Goal: Task Accomplishment & Management: Manage account settings

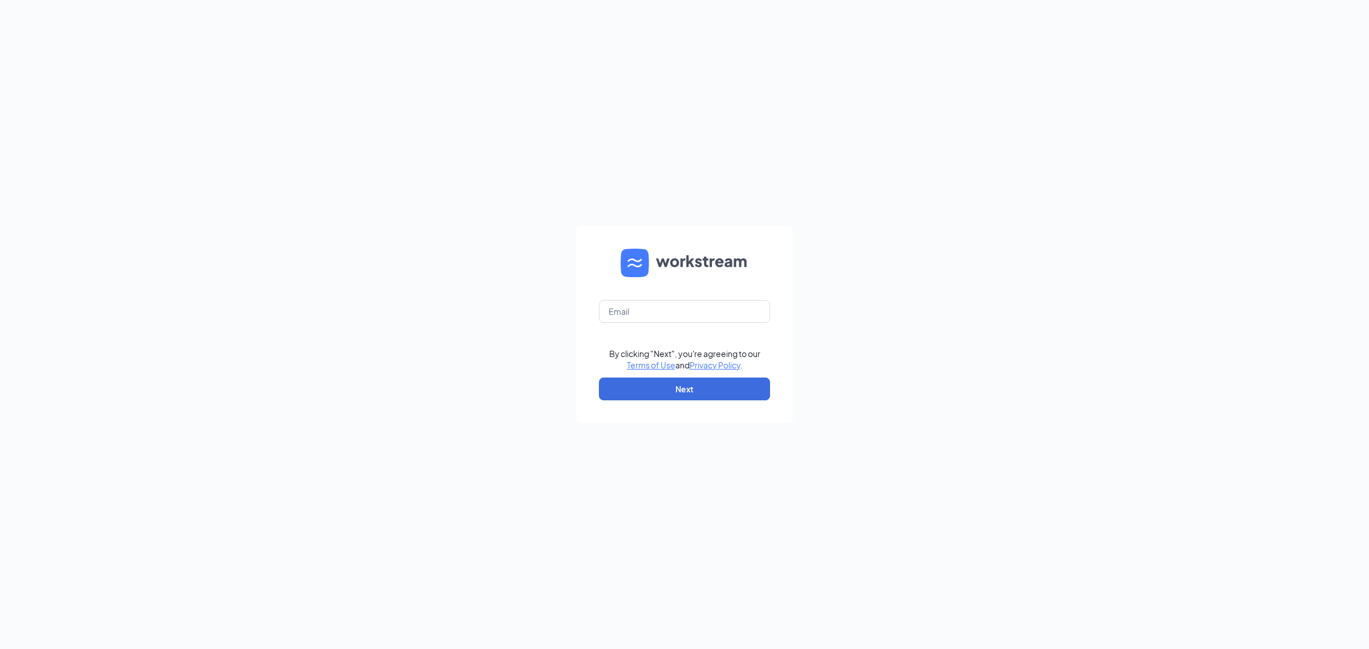
click at [639, 299] on form "By clicking "Next", you're agreeing to our Terms of Use and Privacy Policy . Ne…" at bounding box center [684, 324] width 217 height 197
click at [638, 304] on input "text" at bounding box center [684, 311] width 171 height 23
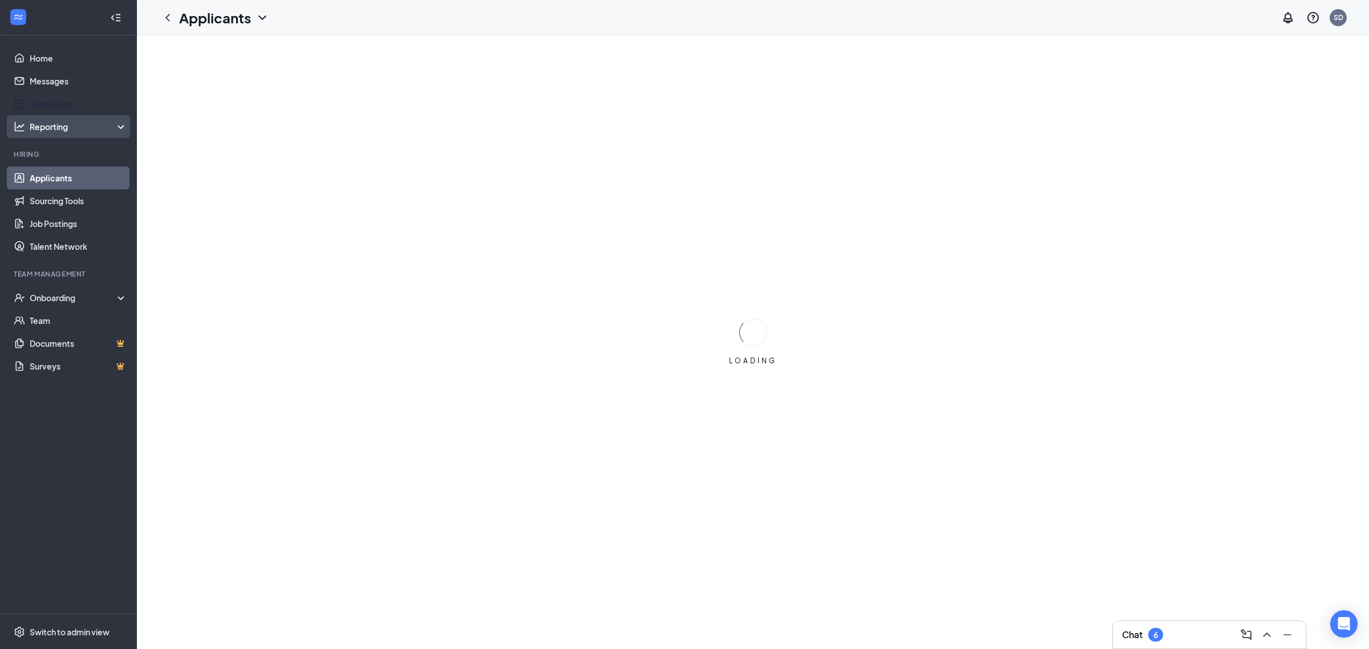
click at [46, 108] on link "Scheduling" at bounding box center [79, 103] width 98 height 23
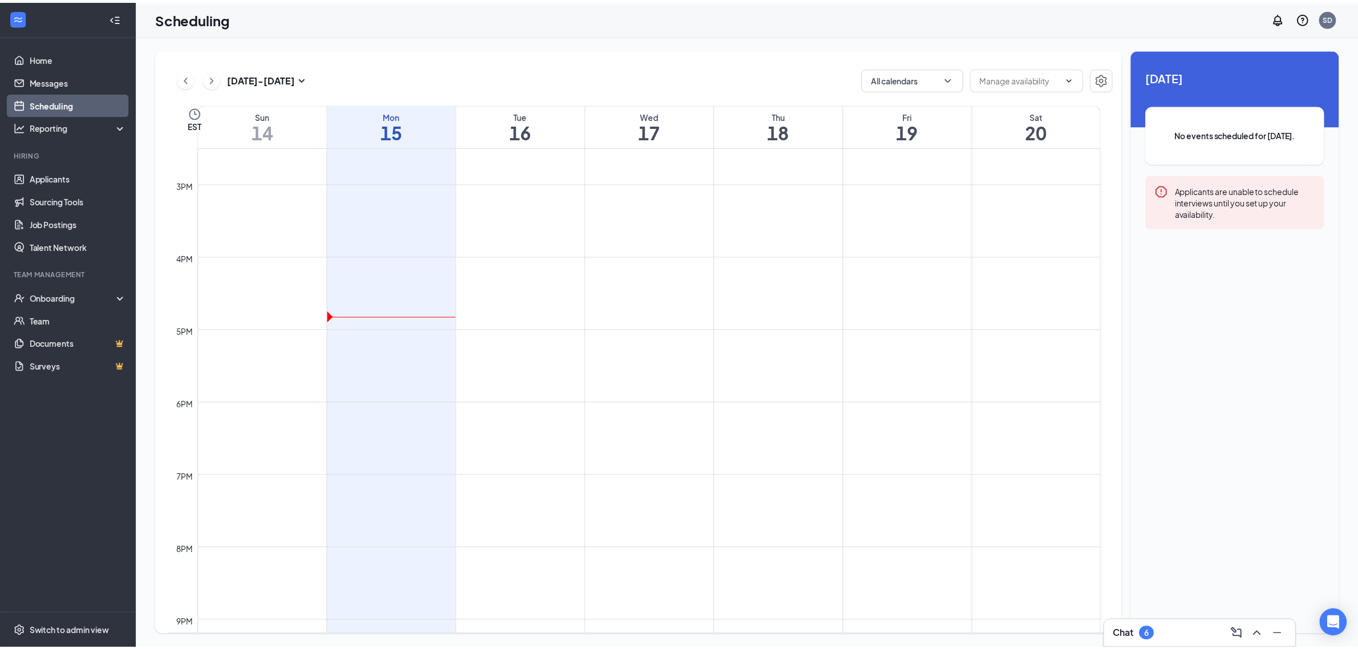
scroll to position [560, 0]
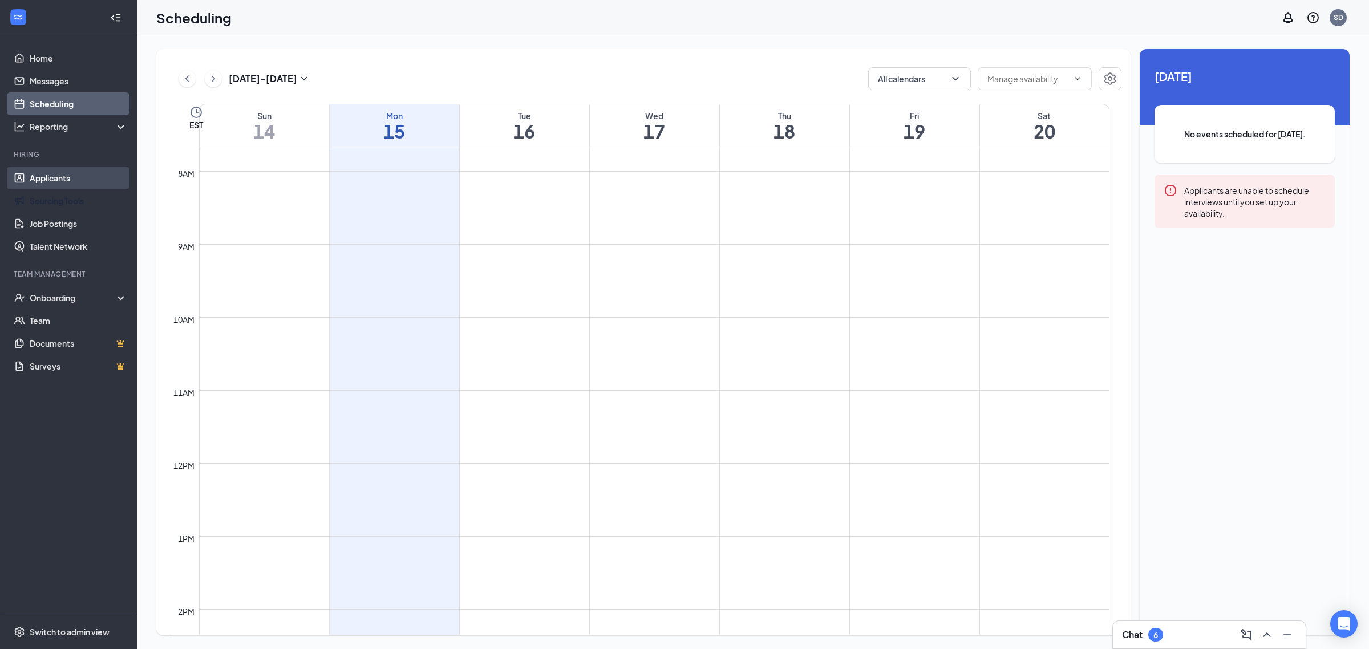
click at [52, 180] on link "Applicants" at bounding box center [79, 178] width 98 height 23
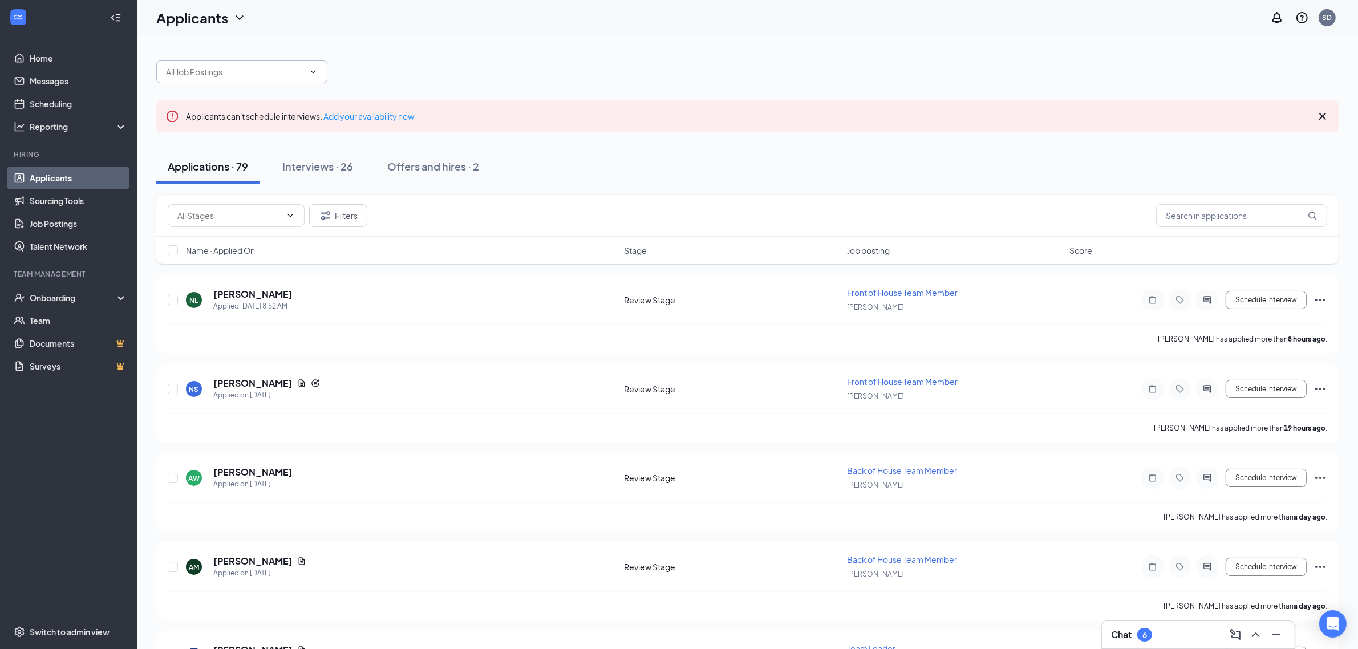
click at [206, 73] on input "text" at bounding box center [235, 72] width 138 height 13
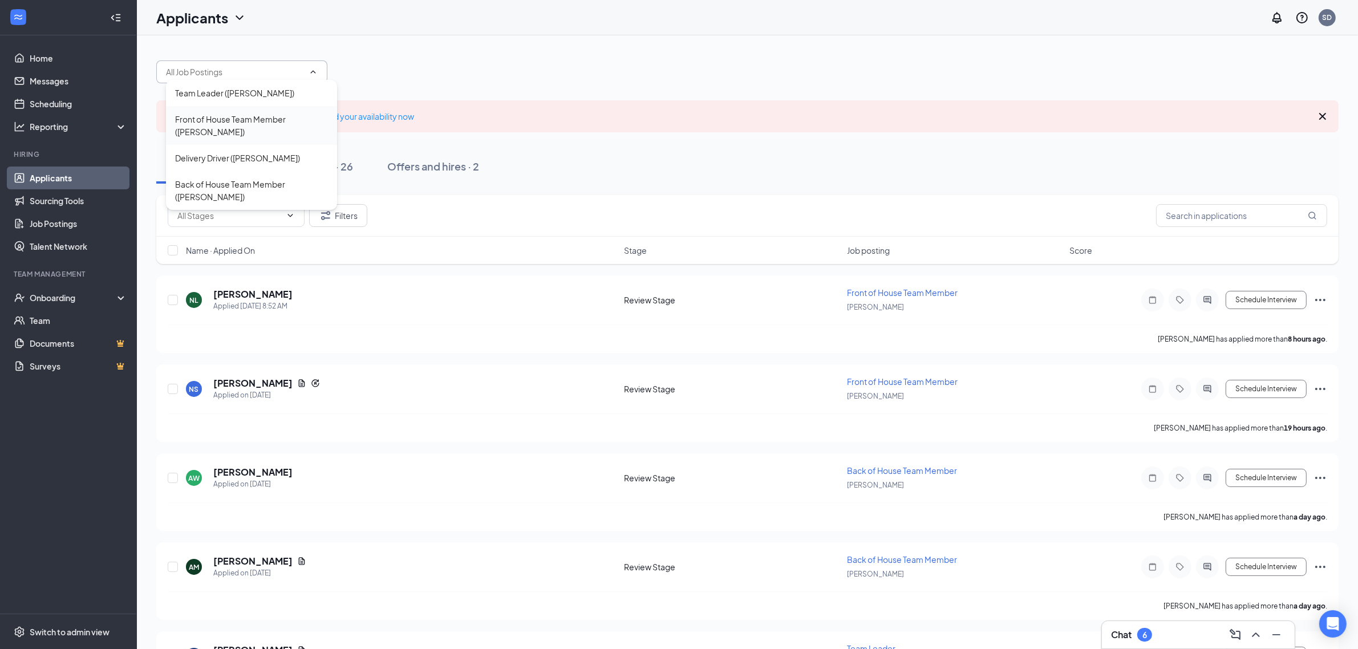
click at [236, 112] on div "Front of House Team Member ([PERSON_NAME])" at bounding box center [251, 125] width 171 height 39
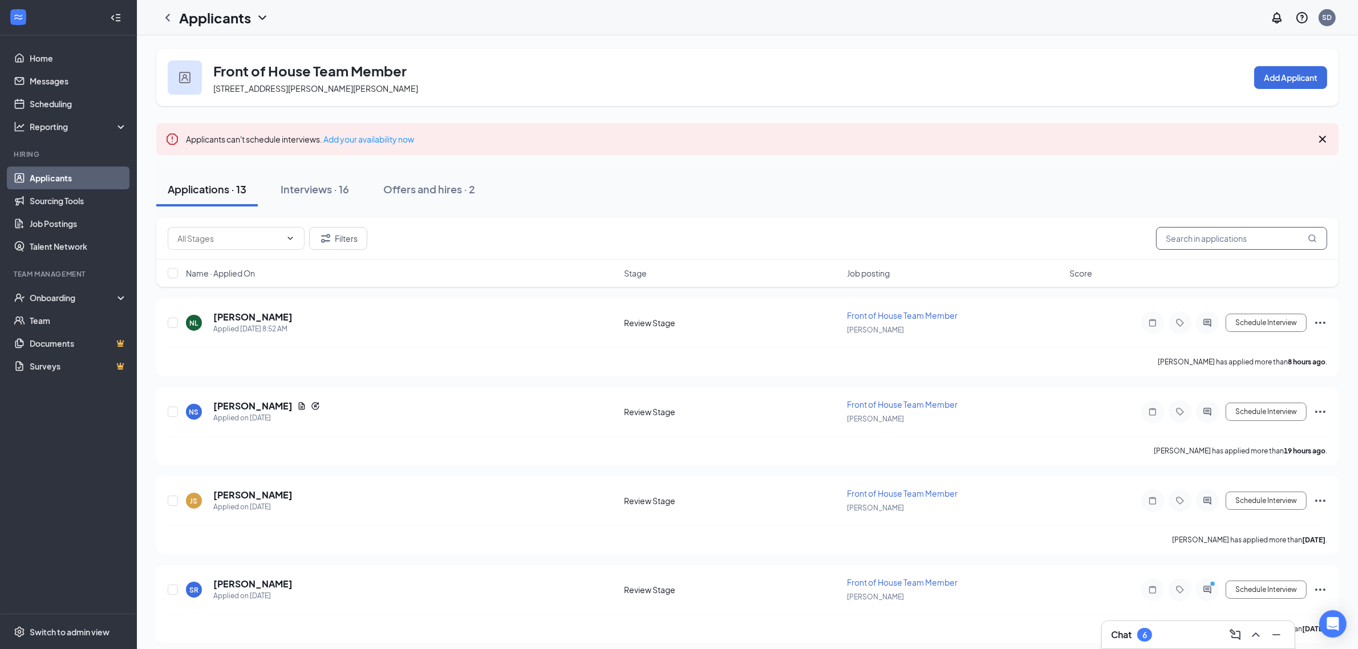
click at [1200, 244] on input "text" at bounding box center [1241, 238] width 171 height 23
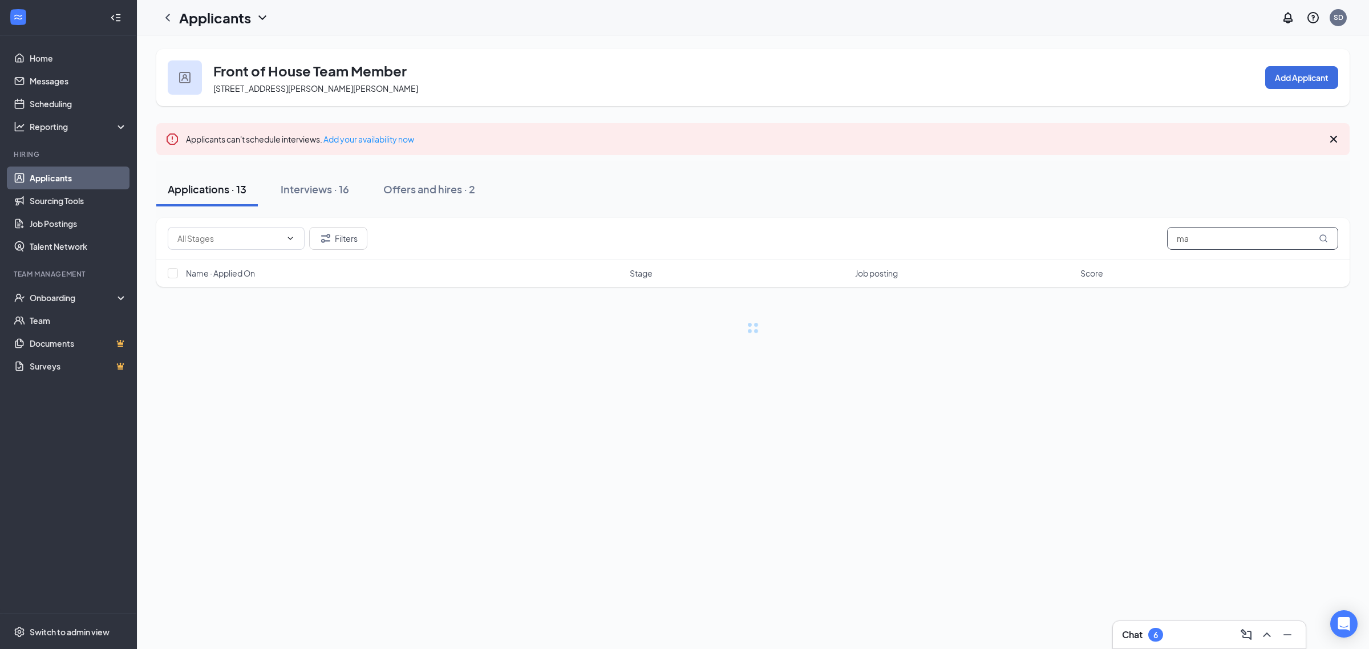
type input "m"
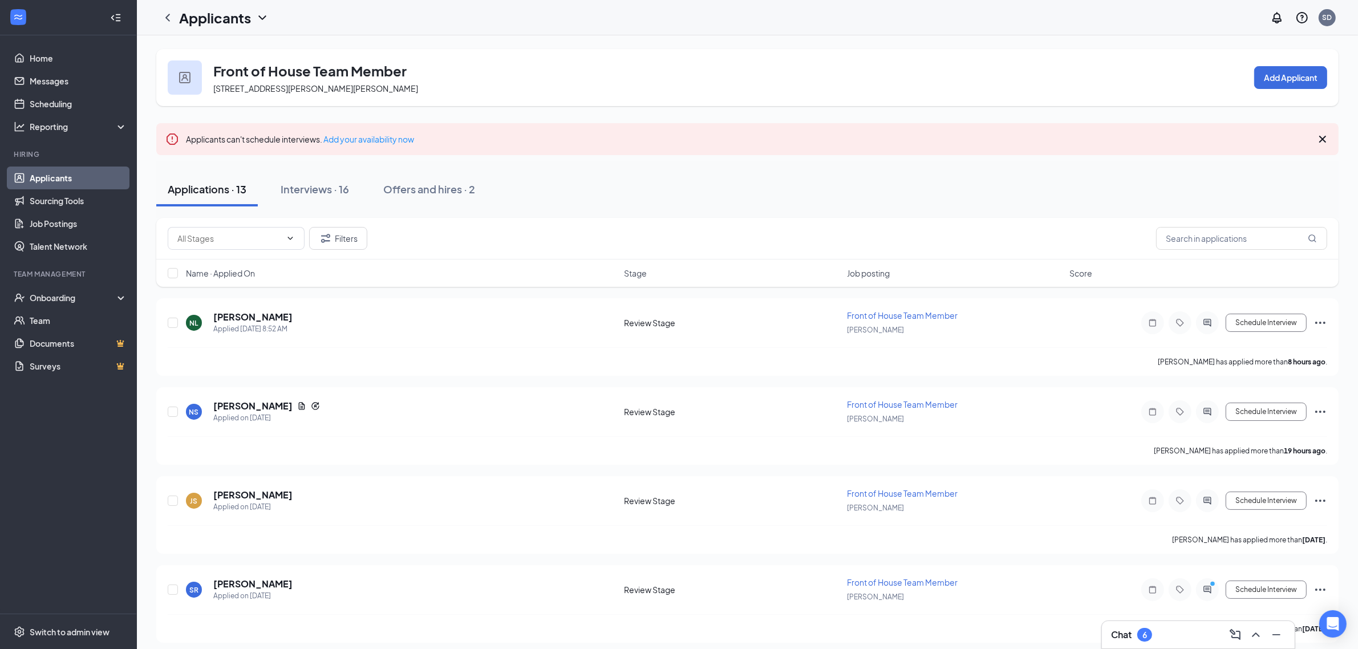
click at [1322, 140] on icon "Cross" at bounding box center [1322, 139] width 7 height 7
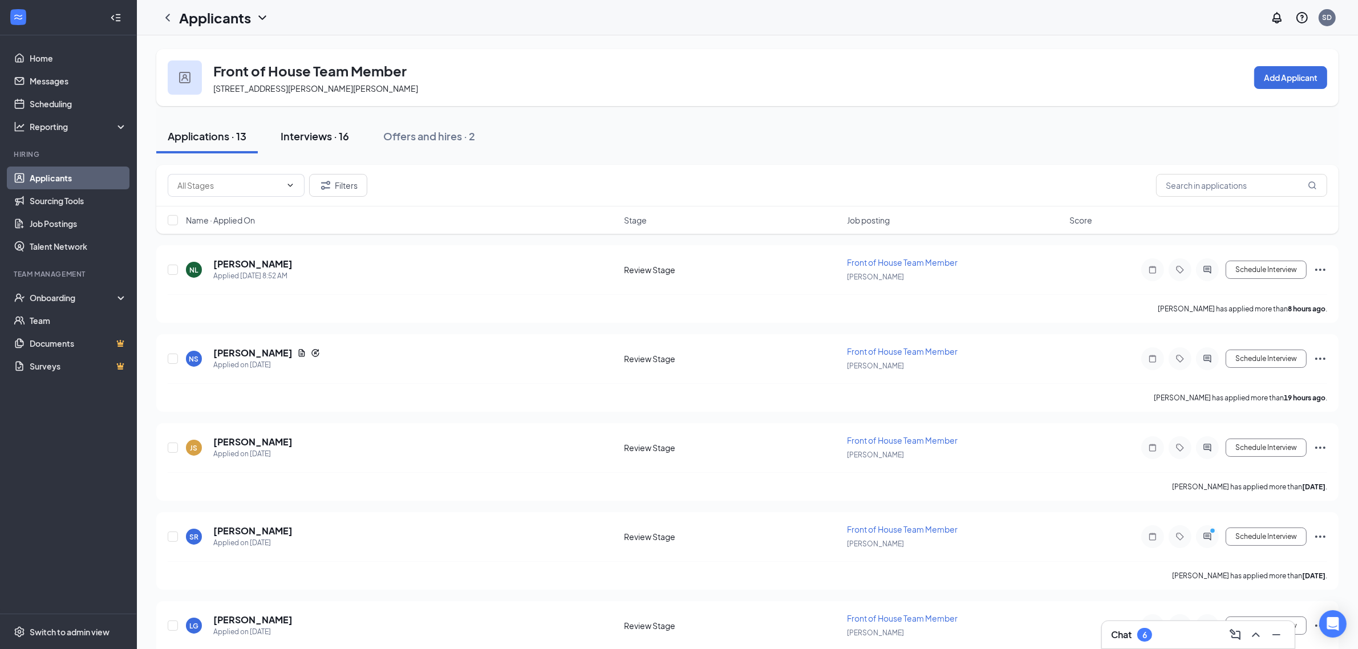
click at [290, 144] on button "Interviews · 16" at bounding box center [314, 136] width 91 height 34
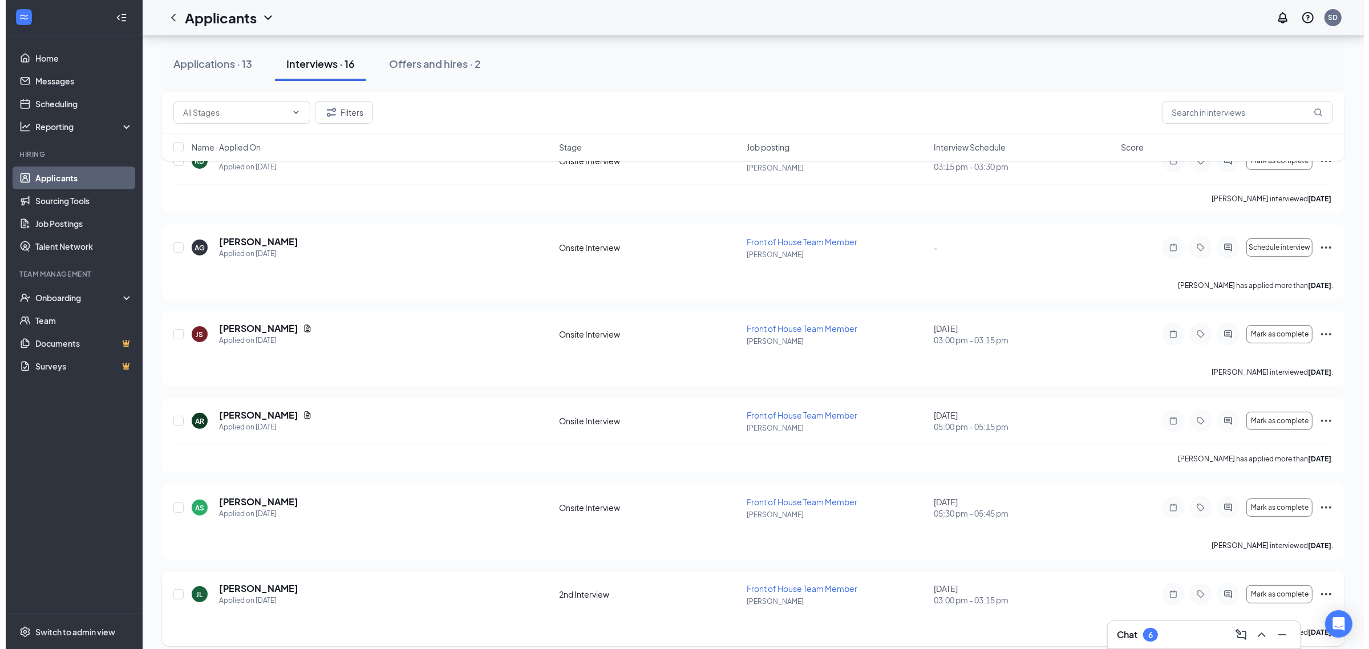
scroll to position [285, 0]
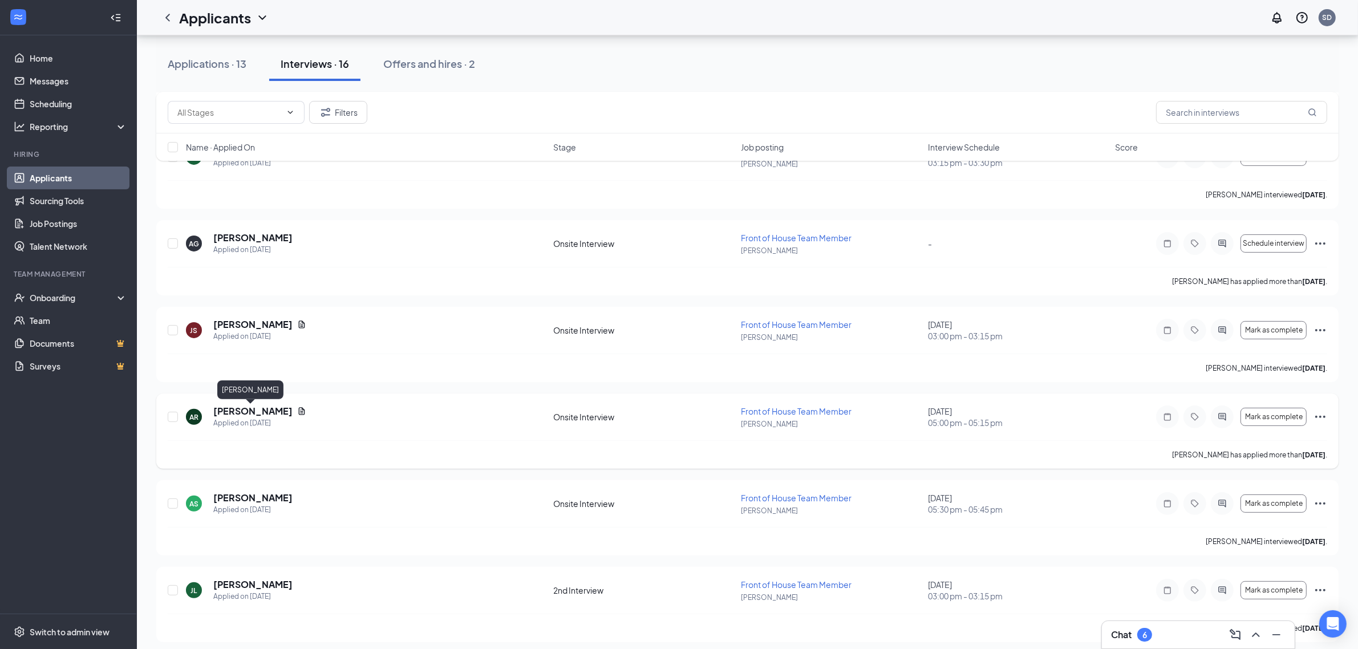
click at [248, 412] on h5 "[PERSON_NAME]" at bounding box center [252, 411] width 79 height 13
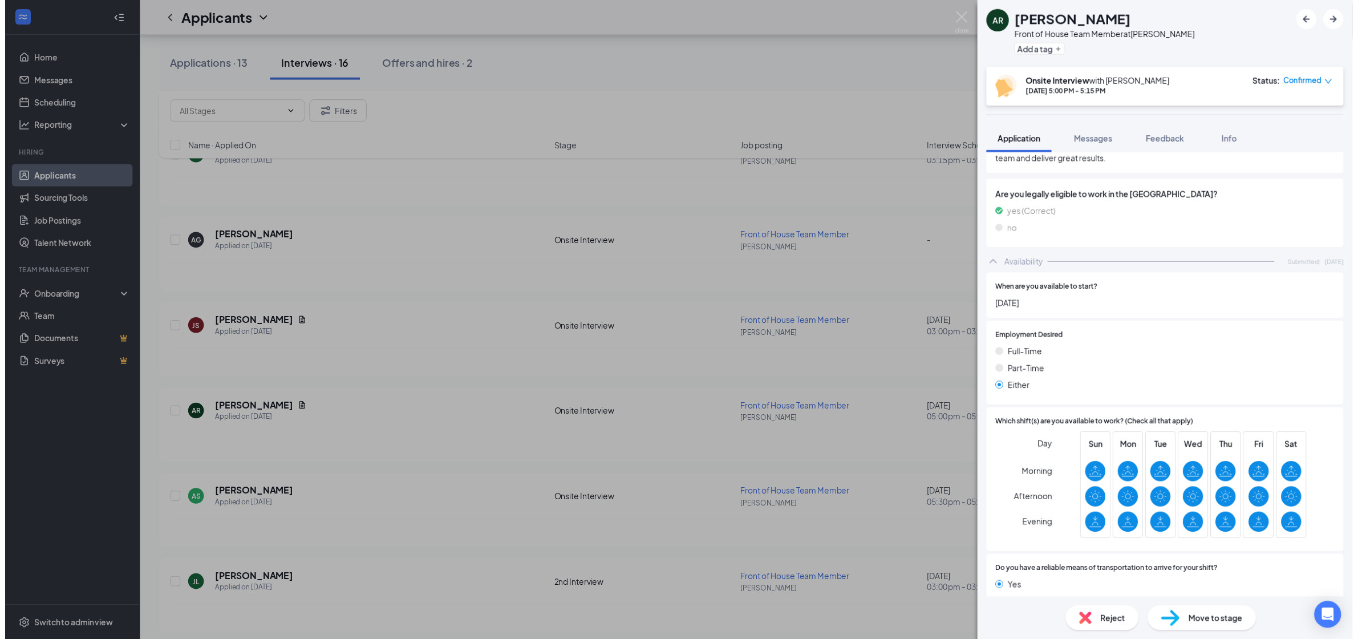
scroll to position [550, 0]
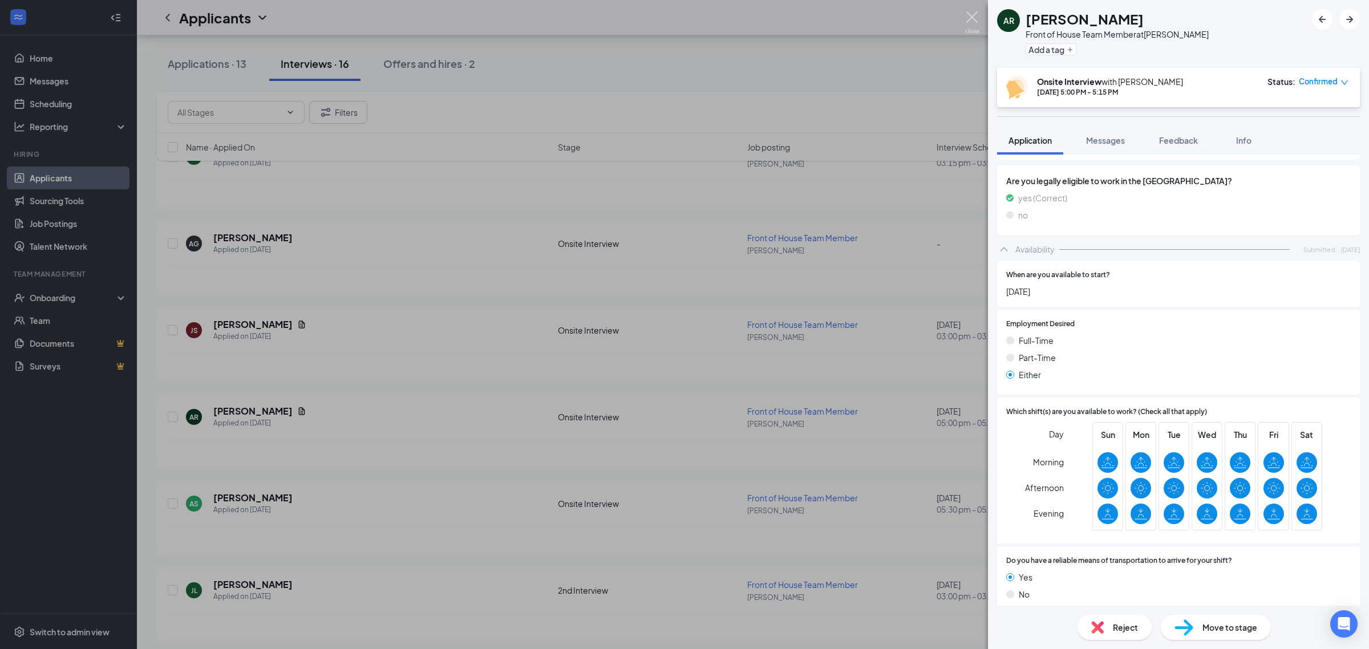
click at [976, 13] on img at bounding box center [972, 22] width 14 height 22
